Goal: Information Seeking & Learning: Check status

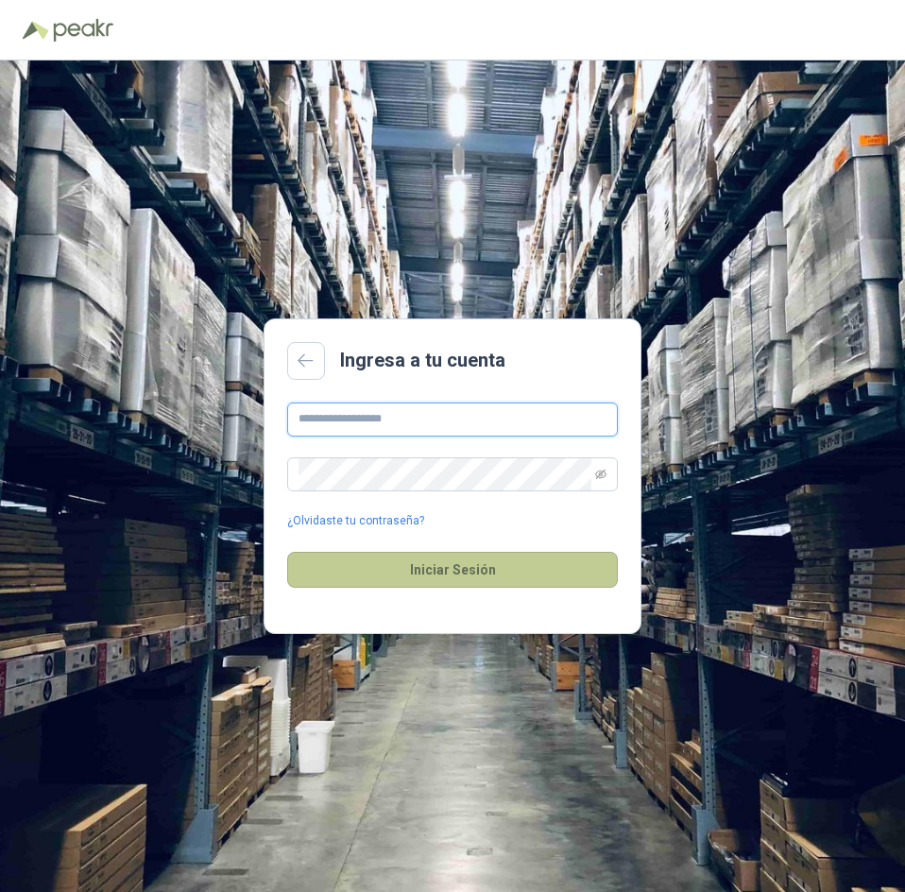
type input "**********"
click at [579, 572] on button "Iniciar Sesión" at bounding box center [452, 570] width 331 height 36
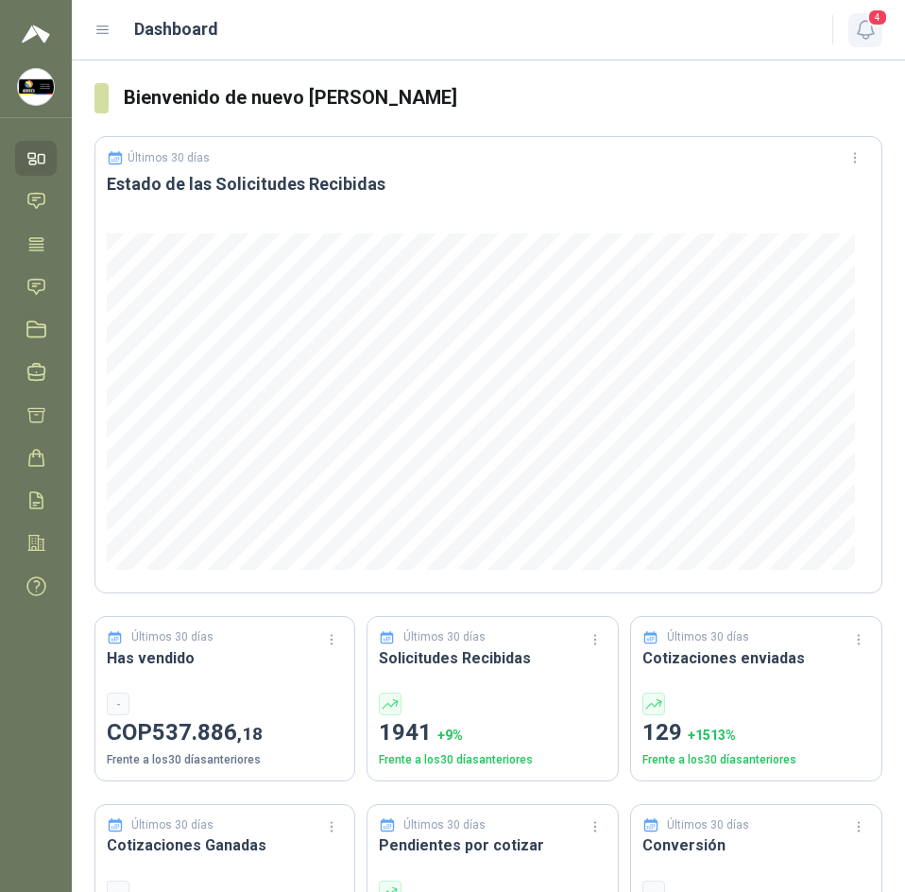
click at [867, 34] on icon "button" at bounding box center [866, 30] width 24 height 24
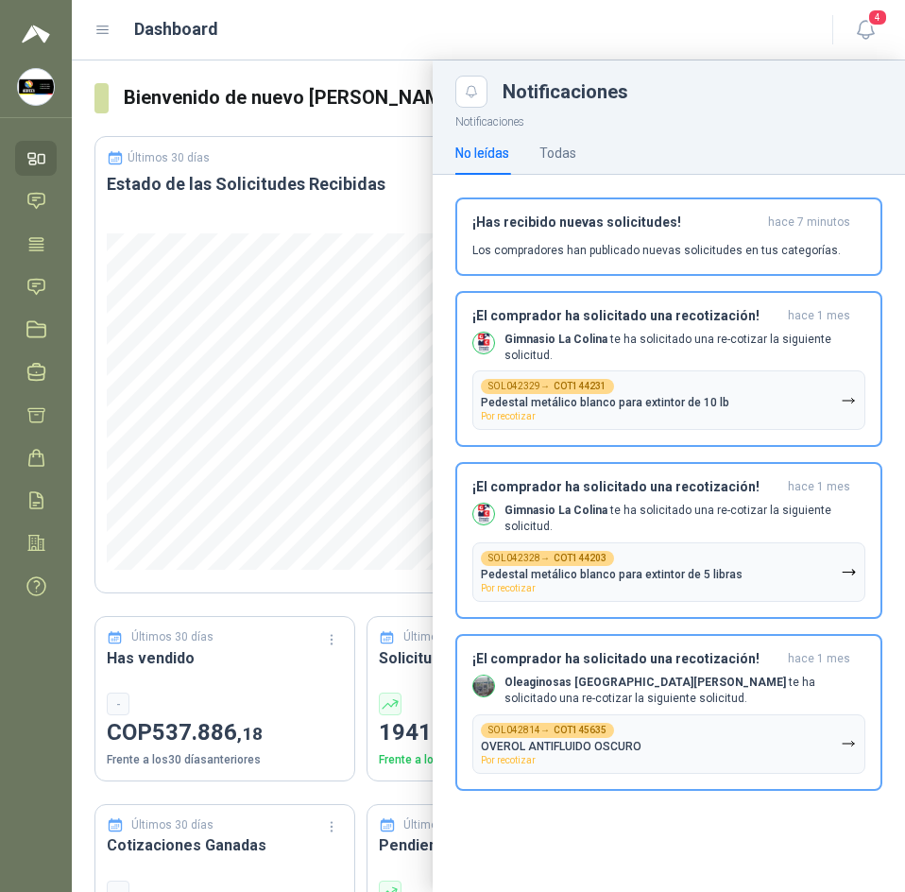
click at [387, 57] on header "Dashboard 4" at bounding box center [488, 30] width 833 height 60
click at [36, 293] on icon at bounding box center [36, 286] width 16 height 15
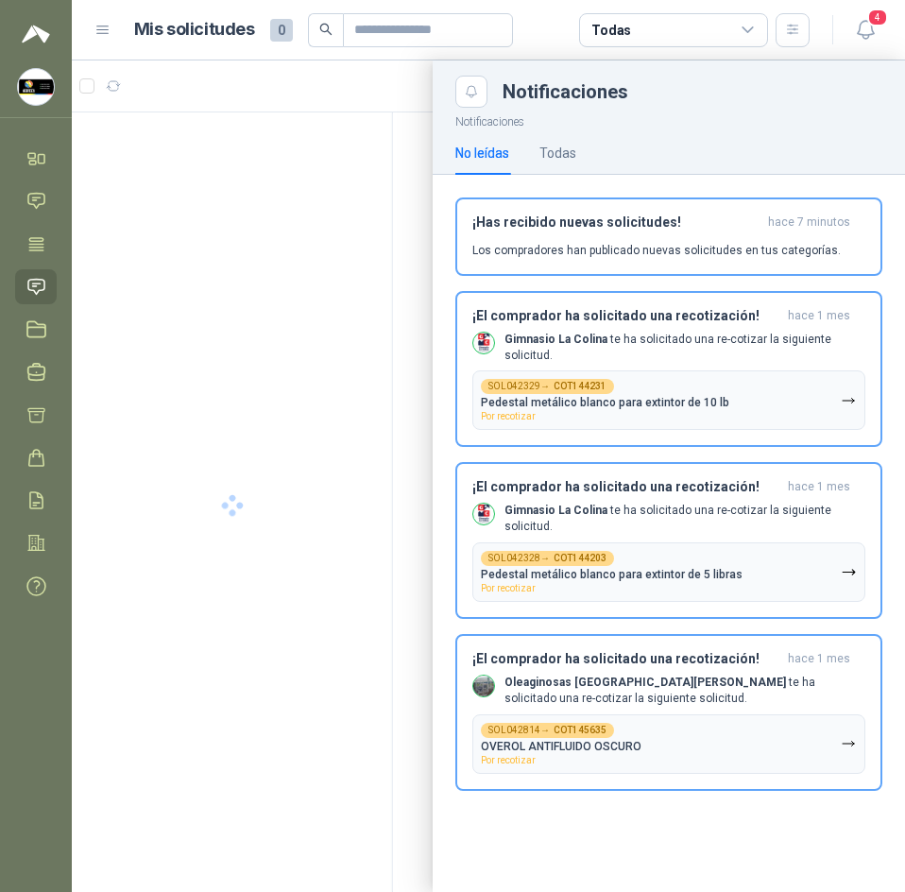
click at [412, 84] on div at bounding box center [488, 476] width 833 height 832
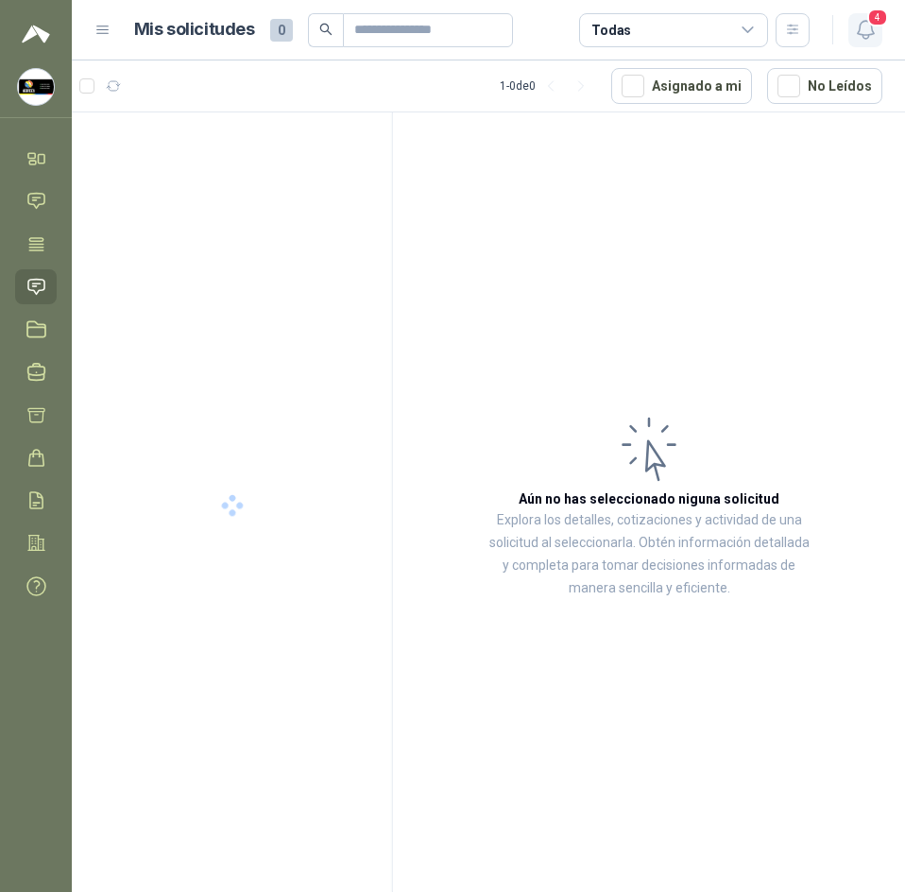
click at [858, 39] on icon "button" at bounding box center [866, 30] width 24 height 24
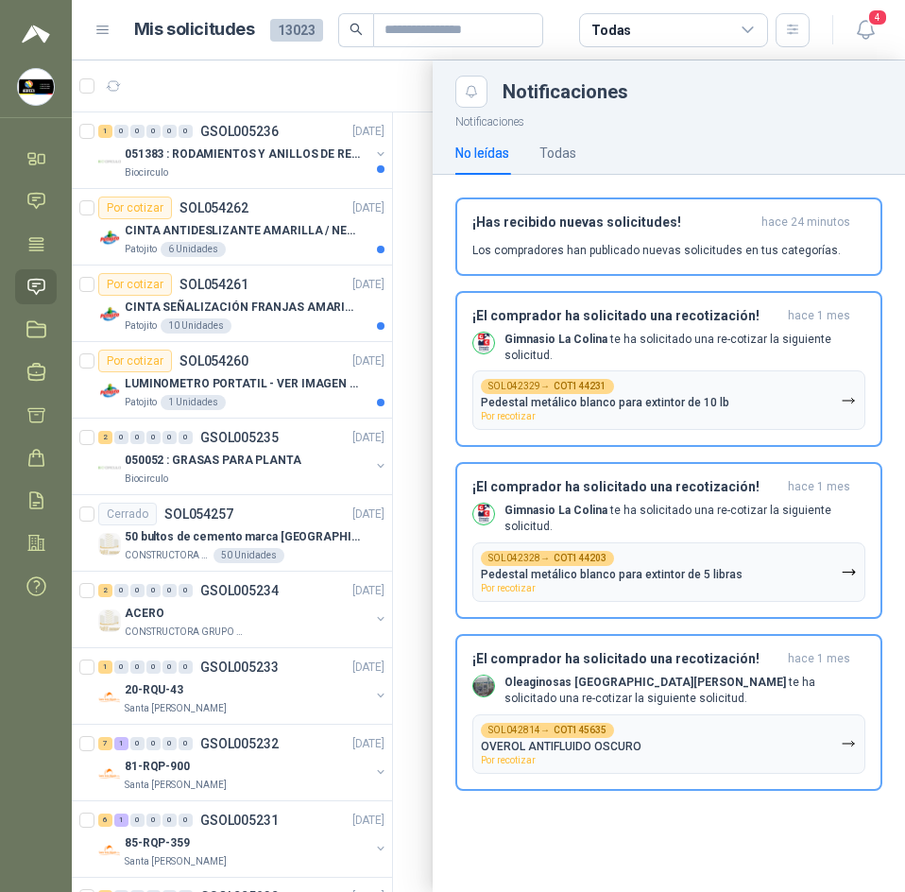
click at [417, 118] on div at bounding box center [488, 476] width 833 height 832
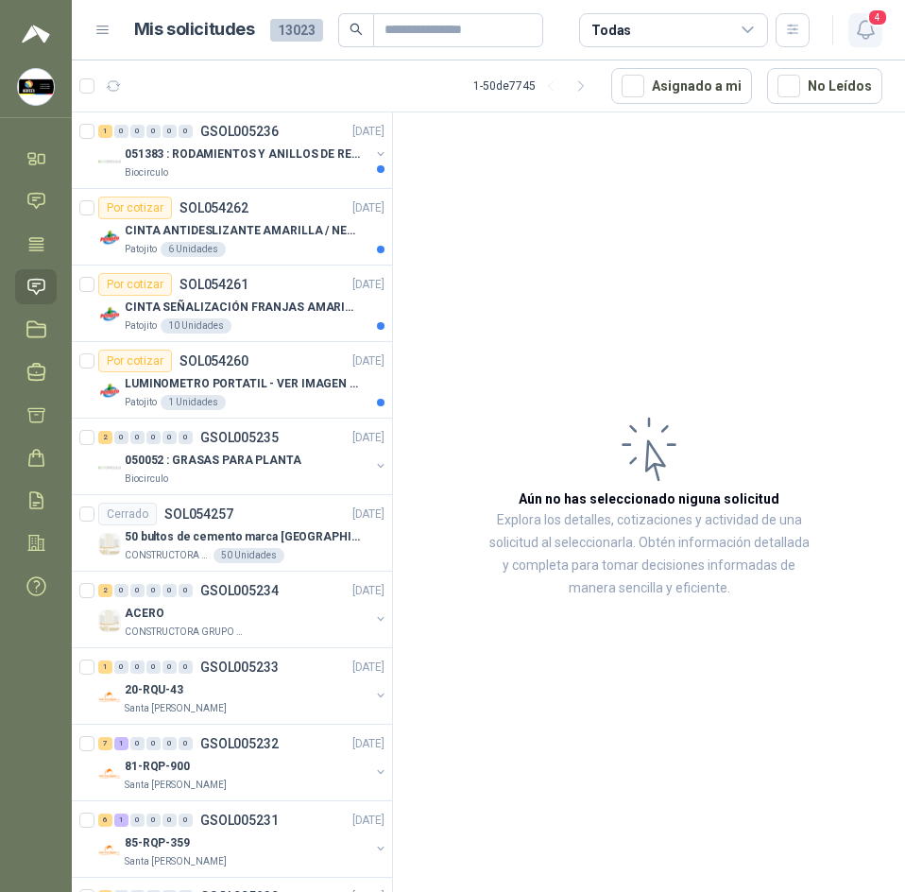
click at [860, 26] on icon "button" at bounding box center [865, 30] width 16 height 18
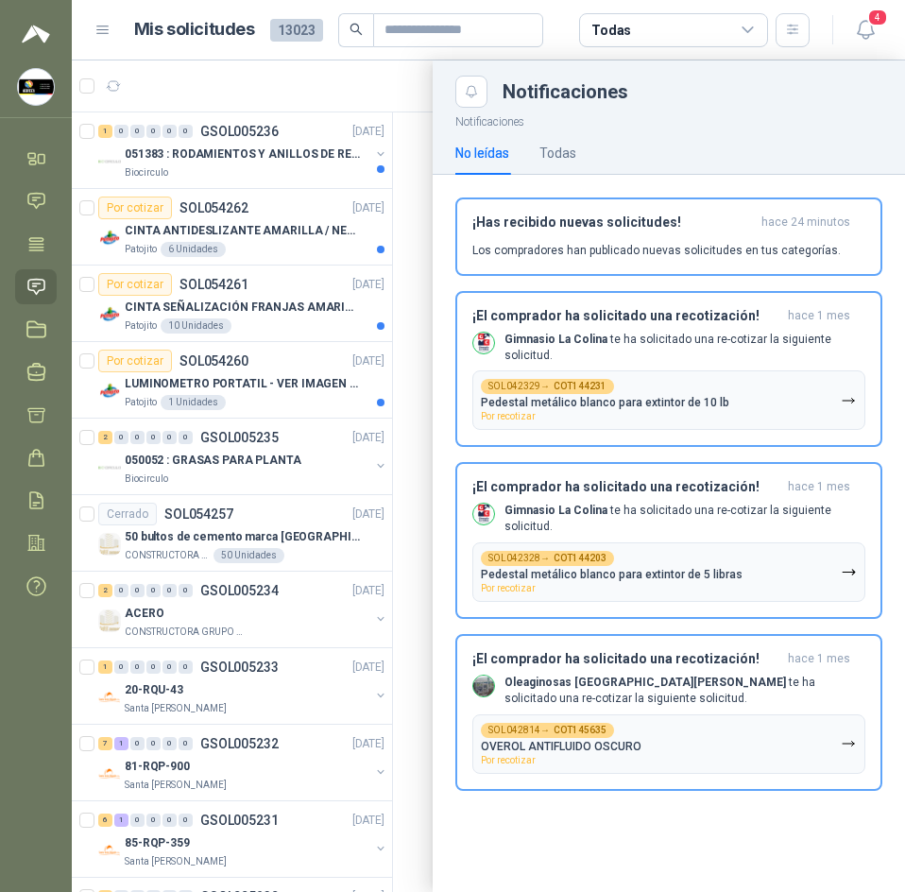
click at [580, 147] on div "No leídas Todas" at bounding box center [668, 152] width 427 height 43
click at [571, 147] on div "Todas" at bounding box center [558, 153] width 37 height 21
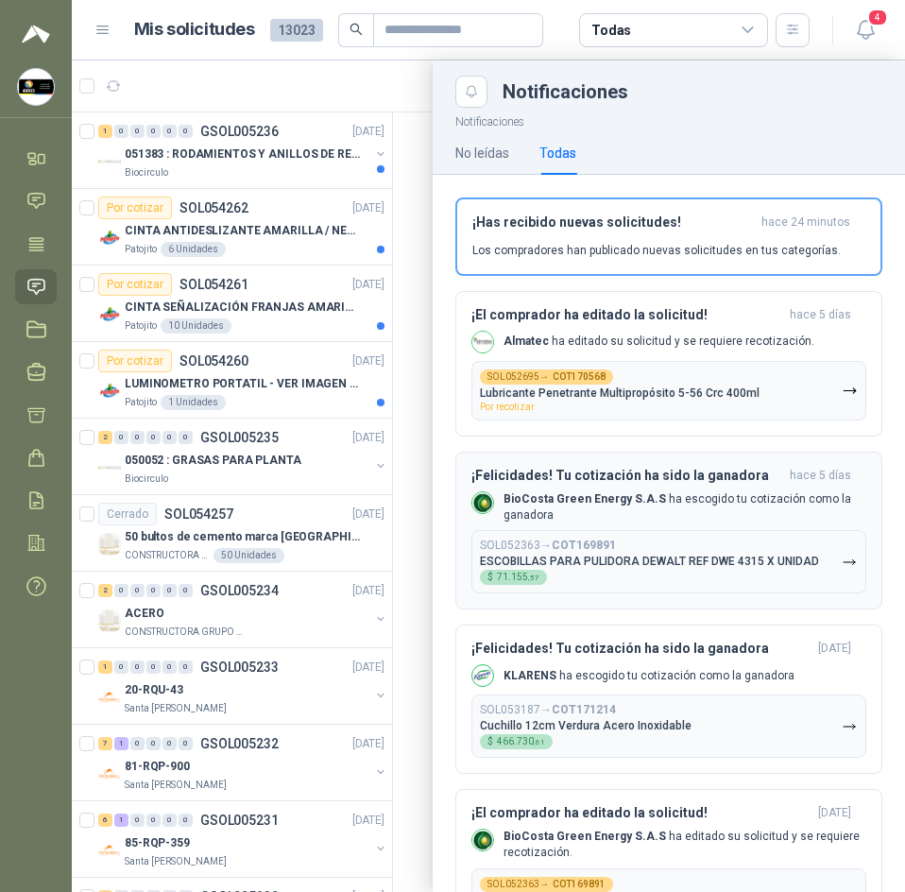
click at [581, 492] on p "BioCosta Green Energy S.A.S ha escogido tu cotización como la ganadora" at bounding box center [685, 507] width 363 height 32
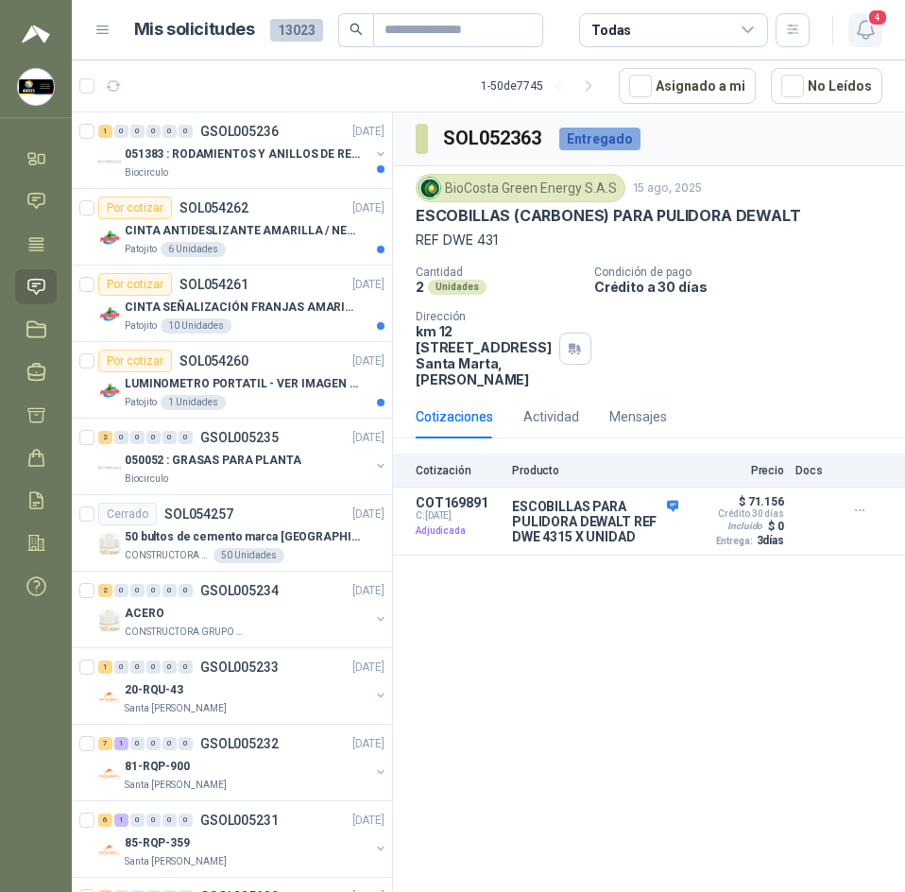
click at [857, 26] on icon "button" at bounding box center [866, 30] width 24 height 24
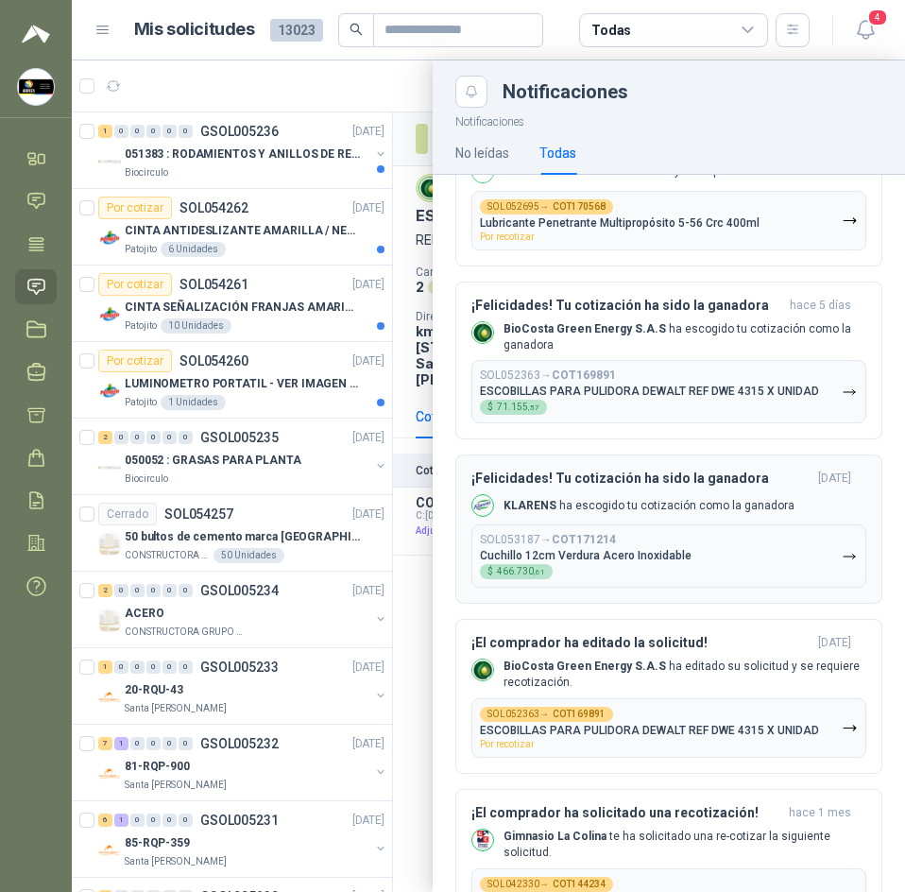
scroll to position [189, 0]
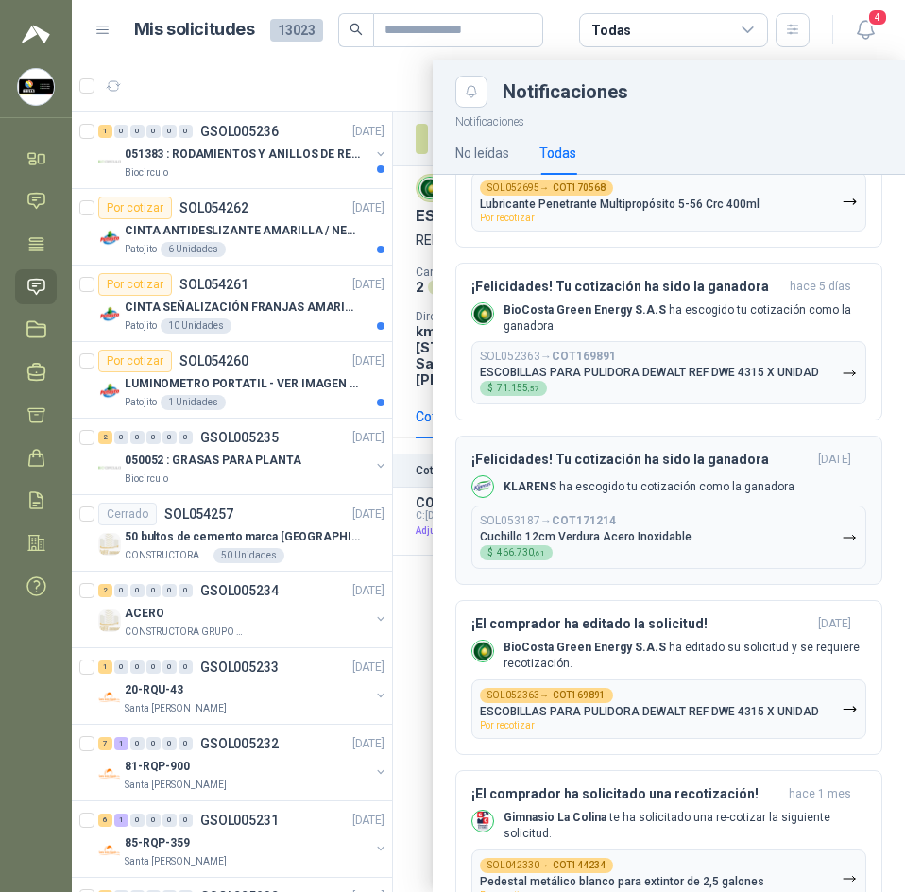
click at [626, 484] on p "KLARENS ha escogido tu cotización como la ganadora" at bounding box center [649, 487] width 291 height 16
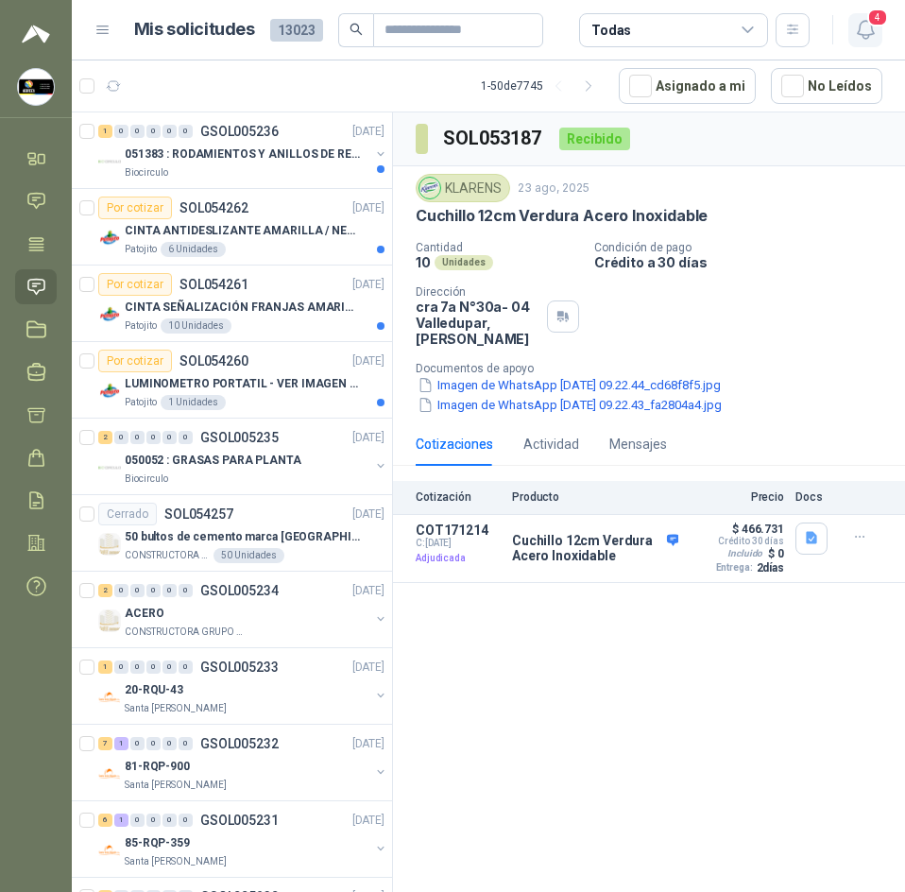
click at [861, 27] on icon "button" at bounding box center [866, 30] width 24 height 24
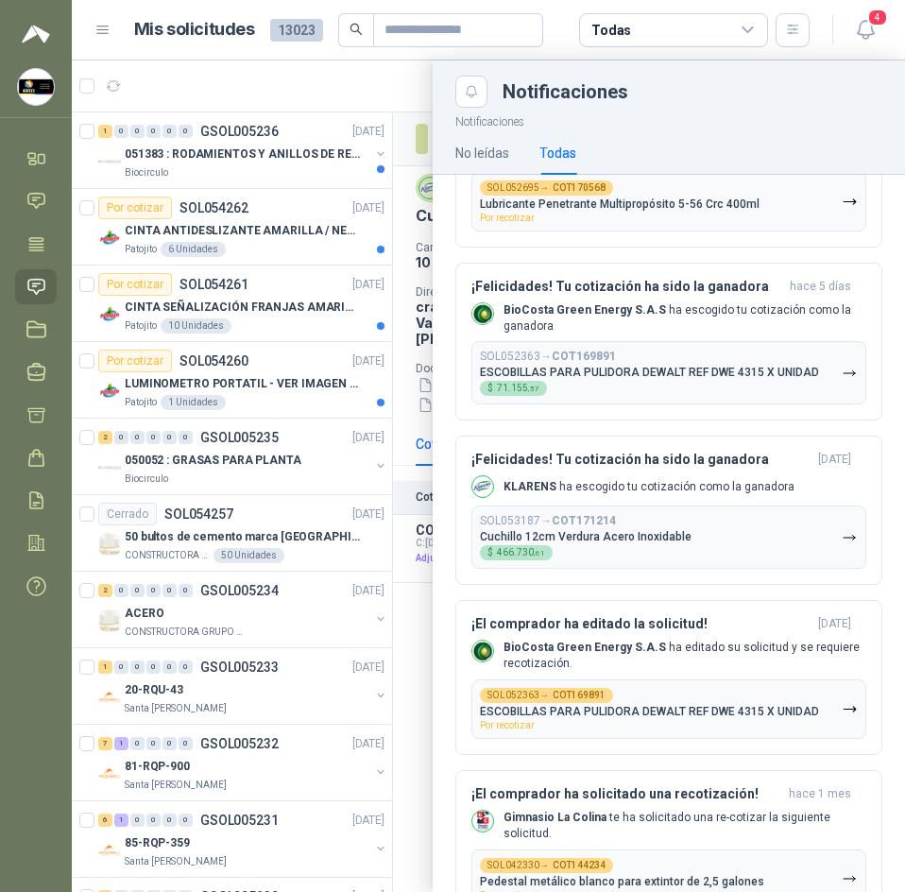
click at [218, 60] on div at bounding box center [488, 476] width 833 height 832
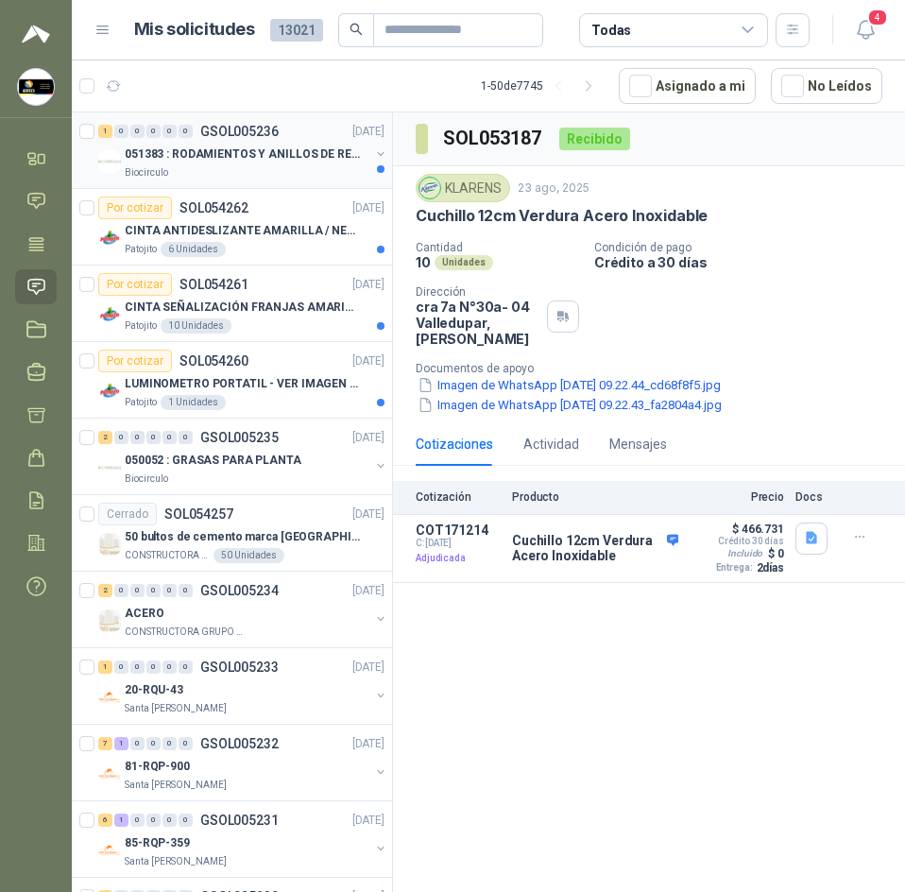
click at [259, 171] on div "Biocirculo" at bounding box center [247, 172] width 245 height 15
